Goal: Task Accomplishment & Management: Use online tool/utility

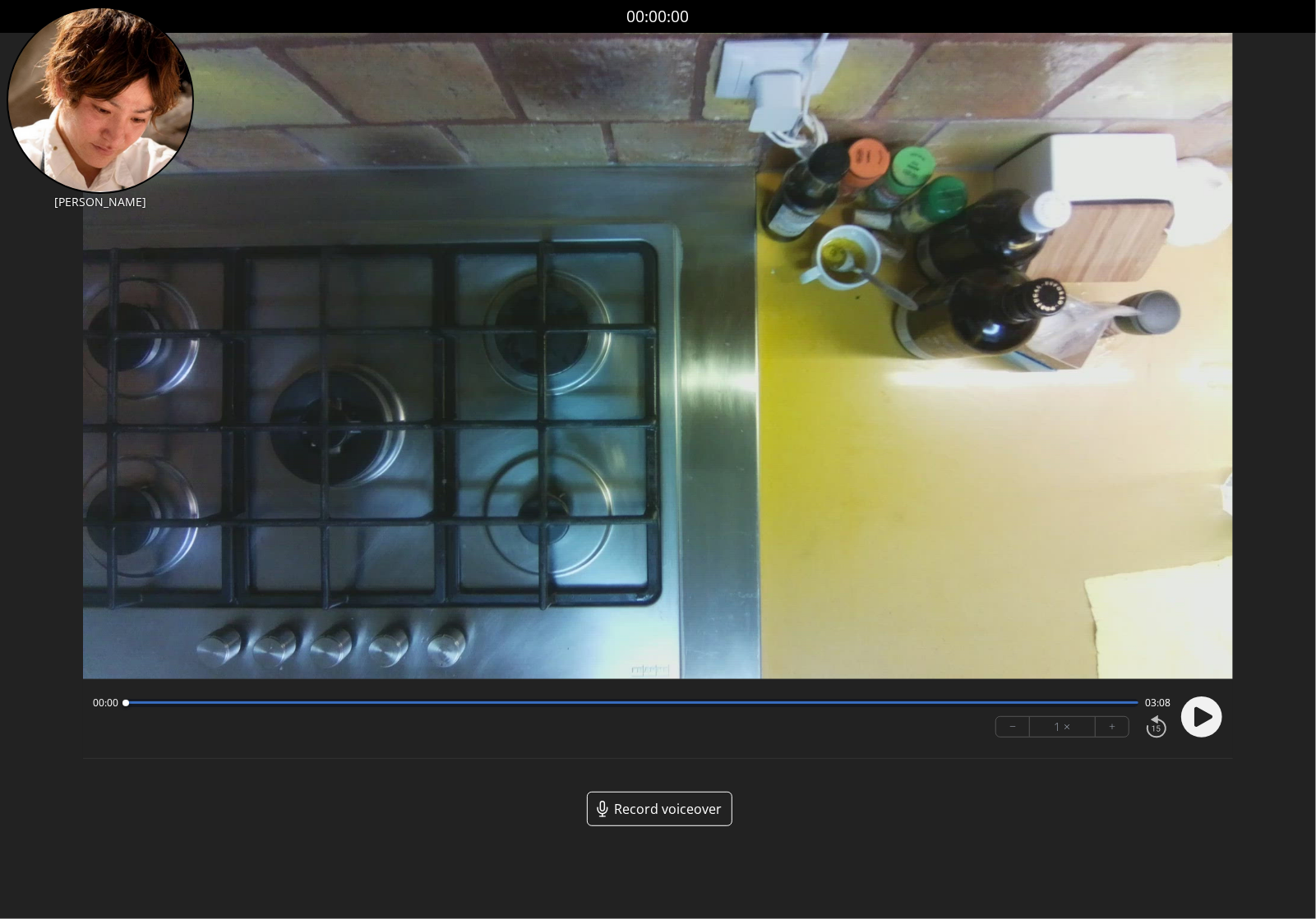
click at [1205, 719] on icon at bounding box center [1203, 717] width 18 height 20
click at [1115, 730] on button "+" at bounding box center [1111, 727] width 33 height 20
click at [1016, 723] on button "−" at bounding box center [1013, 727] width 34 height 20
click at [735, 705] on div at bounding box center [631, 703] width 1013 height 8
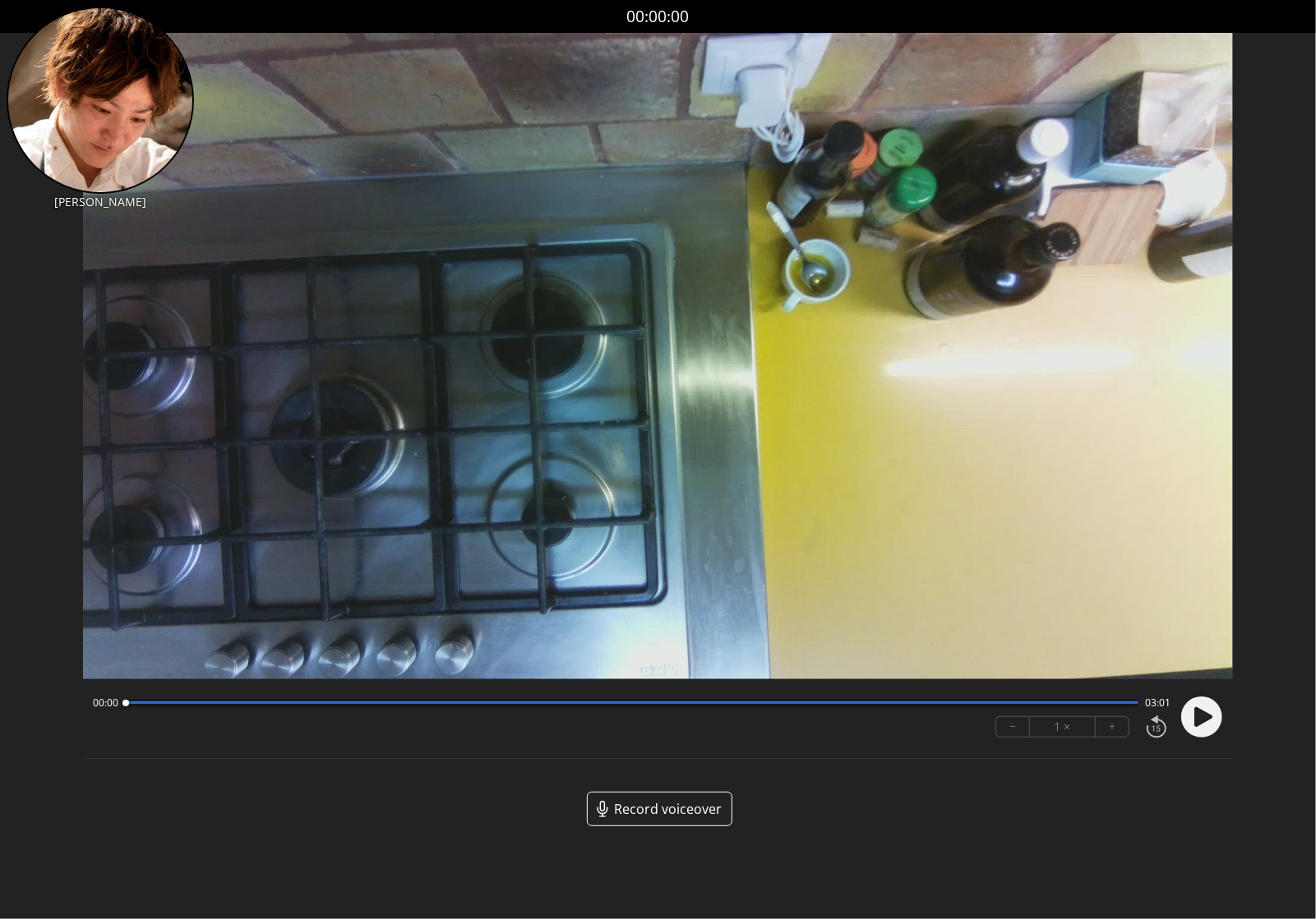
click at [1207, 722] on circle at bounding box center [1201, 717] width 41 height 41
click at [1112, 727] on button "+" at bounding box center [1111, 727] width 33 height 20
